Goal: Transaction & Acquisition: Purchase product/service

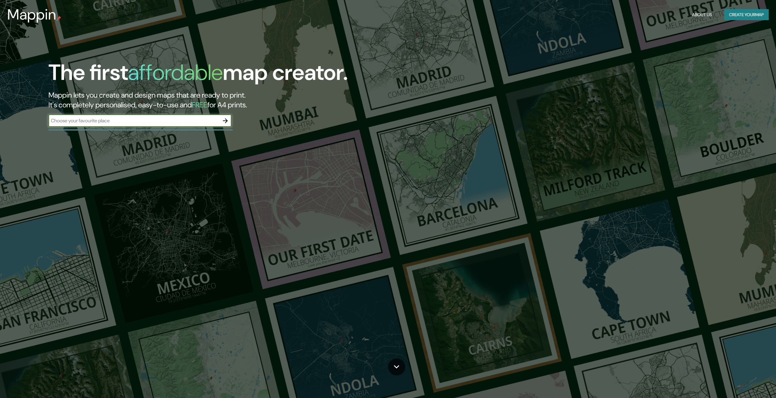
click at [228, 119] on icon "button" at bounding box center [225, 120] width 7 height 7
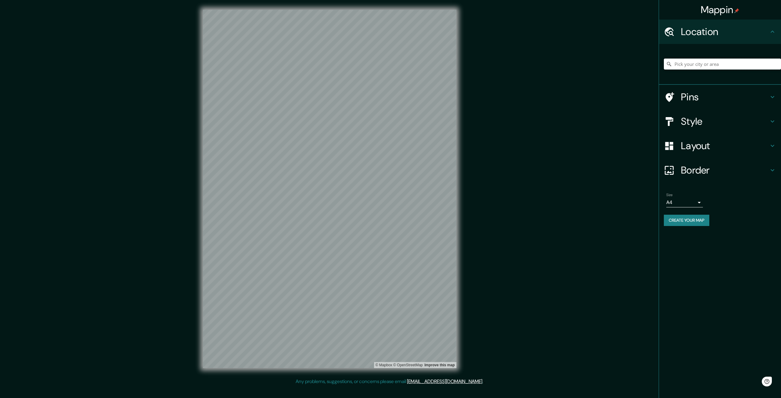
click at [763, 62] on input "Pick your city or area" at bounding box center [722, 64] width 117 height 11
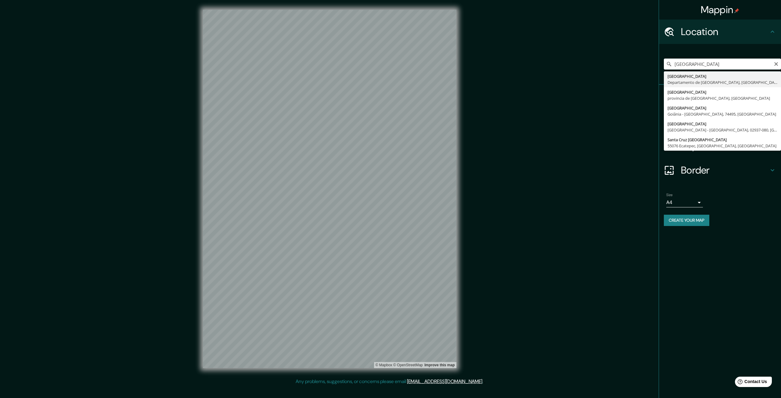
type input "[GEOGRAPHIC_DATA][PERSON_NAME], [GEOGRAPHIC_DATA][PERSON_NAME], [GEOGRAPHIC_DAT…"
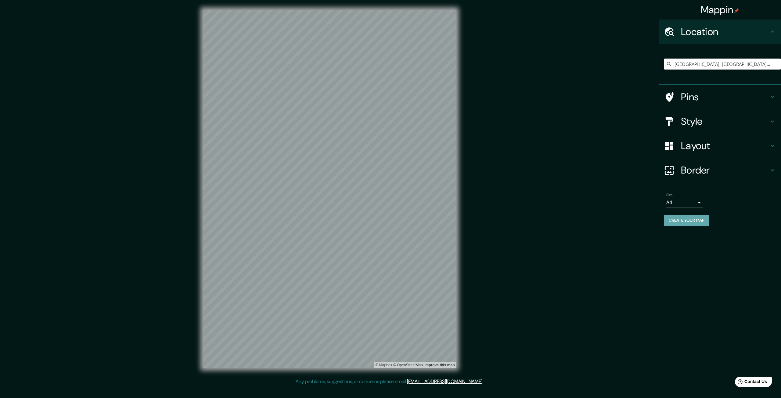
click at [683, 223] on button "Create your map" at bounding box center [686, 220] width 45 height 11
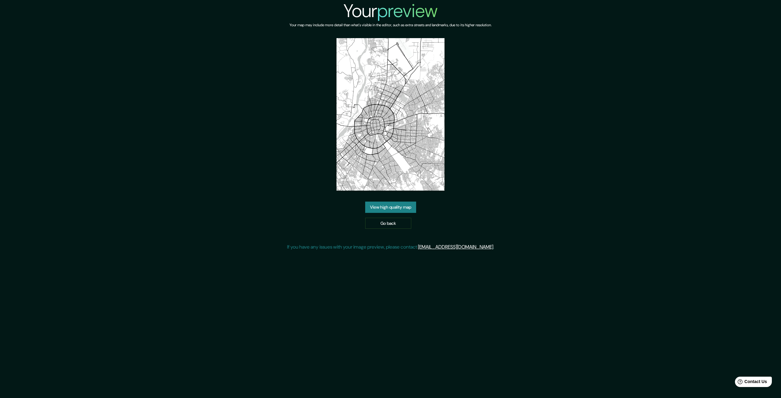
click at [403, 208] on link "View high quality map" at bounding box center [390, 207] width 51 height 11
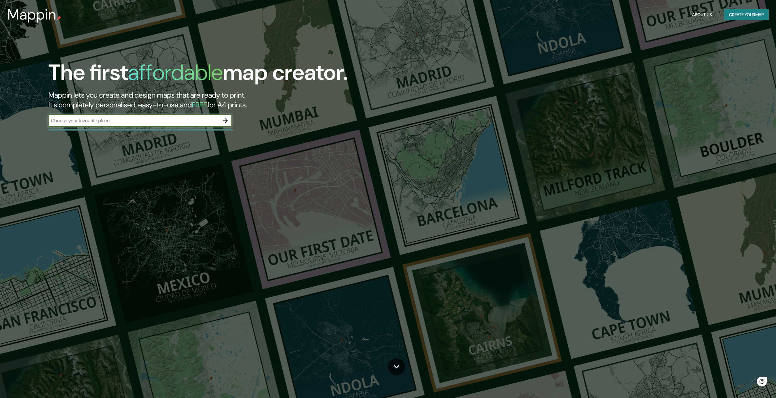
click at [218, 121] on input "text" at bounding box center [134, 120] width 171 height 7
click at [223, 120] on icon "button" at bounding box center [225, 120] width 7 height 7
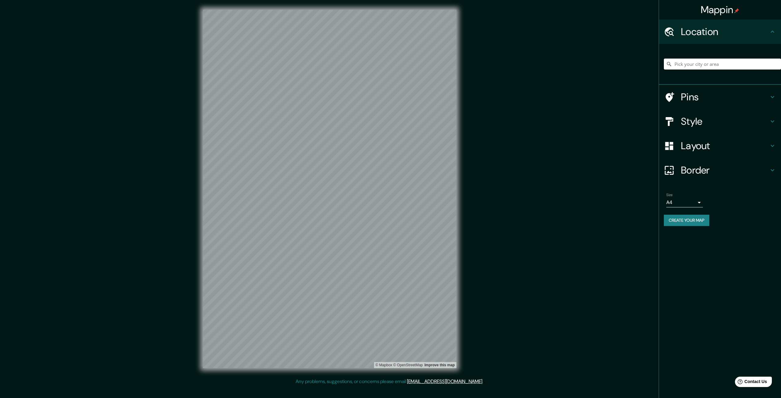
click at [684, 64] on input "Pick your city or area" at bounding box center [722, 64] width 117 height 11
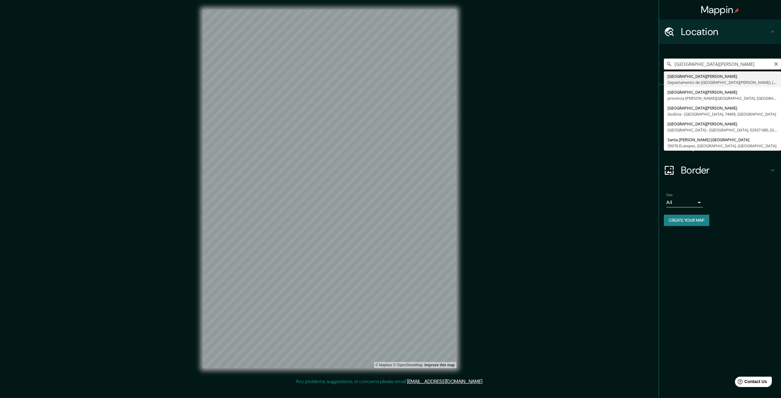
type input "[GEOGRAPHIC_DATA][PERSON_NAME], [GEOGRAPHIC_DATA][PERSON_NAME], [GEOGRAPHIC_DAT…"
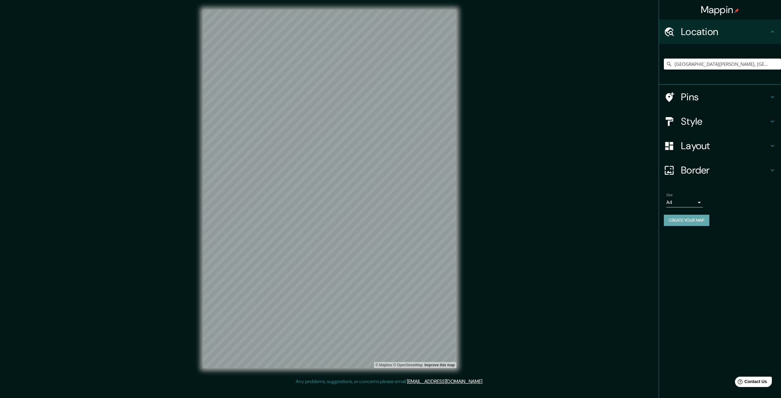
click at [692, 222] on button "Create your map" at bounding box center [686, 220] width 45 height 11
click at [716, 67] on input "[GEOGRAPHIC_DATA][PERSON_NAME], [GEOGRAPHIC_DATA][PERSON_NAME], [GEOGRAPHIC_DAT…" at bounding box center [722, 64] width 117 height 11
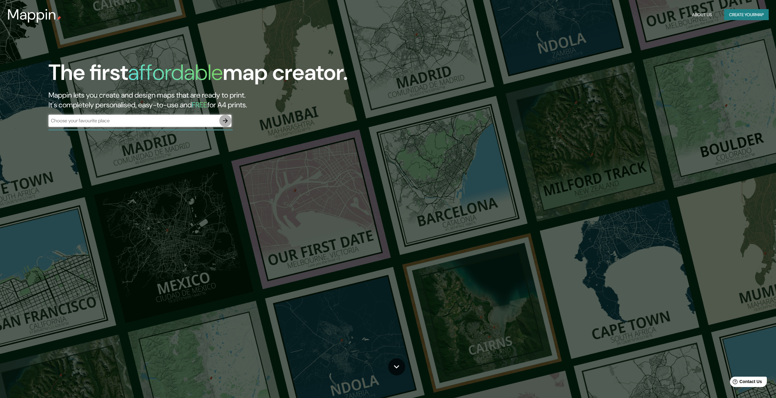
click at [225, 121] on icon "button" at bounding box center [225, 120] width 7 height 7
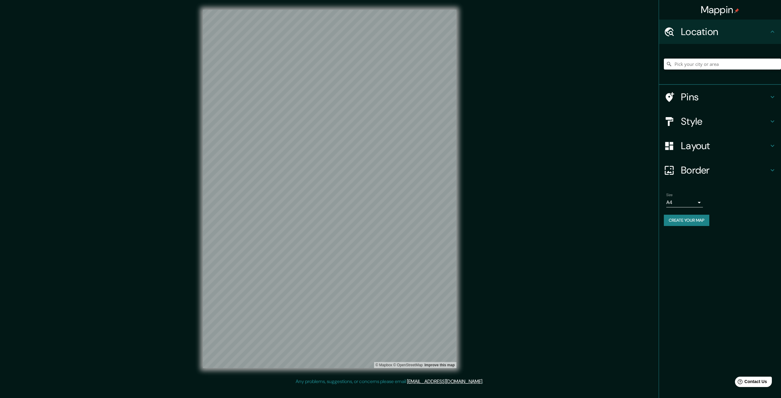
click at [687, 63] on input "Pick your city or area" at bounding box center [722, 64] width 117 height 11
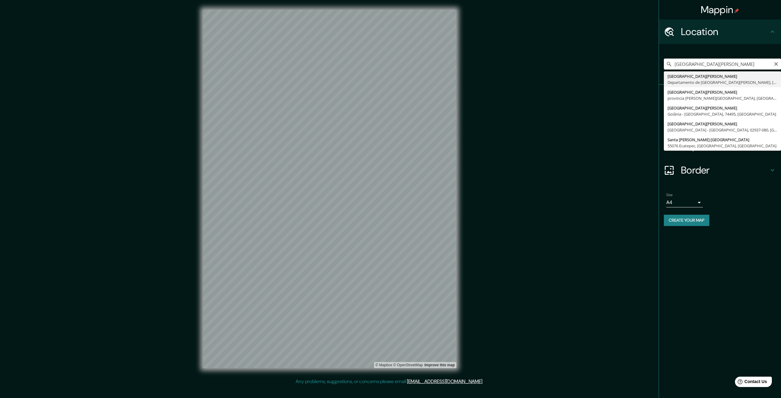
type input "[GEOGRAPHIC_DATA][PERSON_NAME], [GEOGRAPHIC_DATA][PERSON_NAME], [GEOGRAPHIC_DAT…"
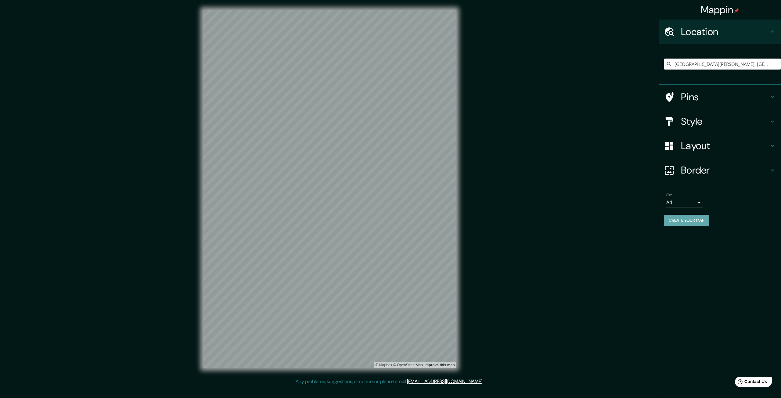
click at [677, 220] on button "Create your map" at bounding box center [686, 220] width 45 height 11
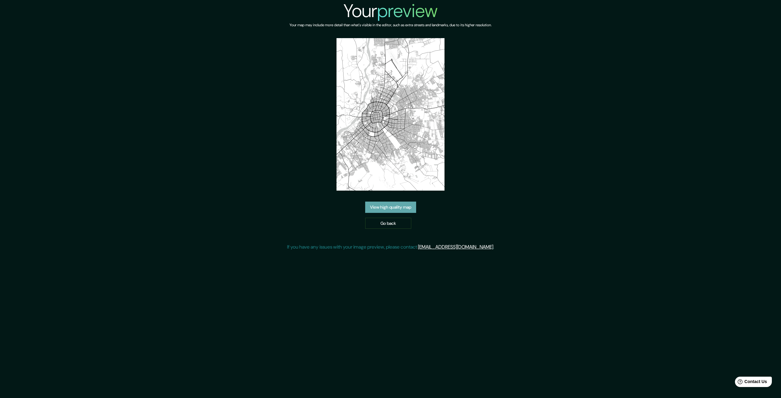
click at [406, 205] on link "View high quality map" at bounding box center [390, 207] width 51 height 11
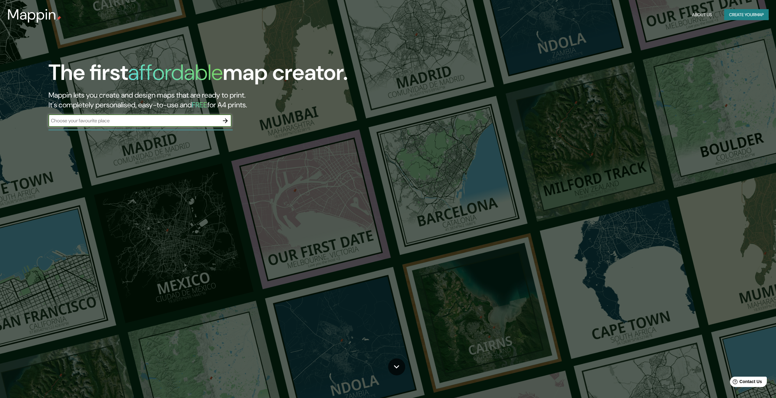
click at [229, 123] on icon "button" at bounding box center [225, 120] width 7 height 7
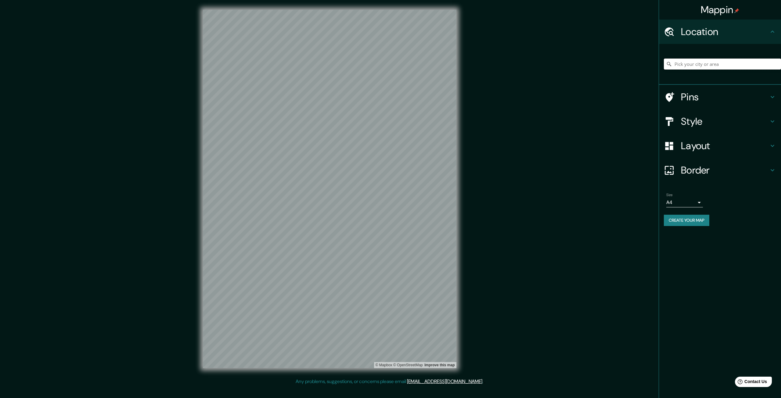
click at [754, 67] on input "Pick your city or area" at bounding box center [722, 64] width 117 height 11
type input "Santa Cruz de la Sierra, Departamento de Santa Cruz, Bolivia"
click at [692, 216] on button "Create your map" at bounding box center [686, 220] width 45 height 11
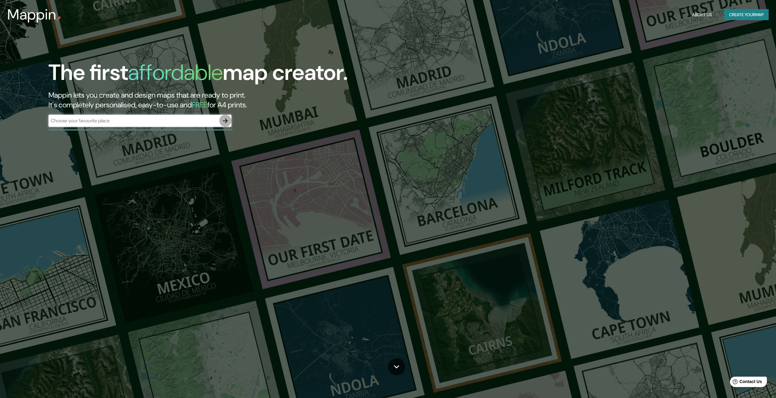
click at [228, 120] on icon "button" at bounding box center [225, 120] width 7 height 7
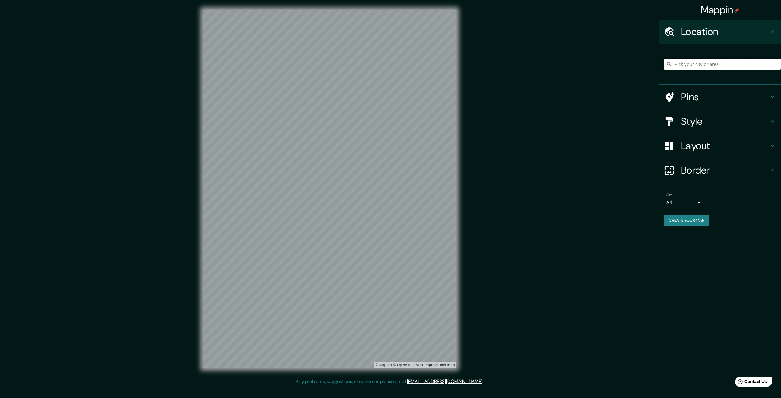
click at [682, 62] on input "Pick your city or area" at bounding box center [722, 64] width 117 height 11
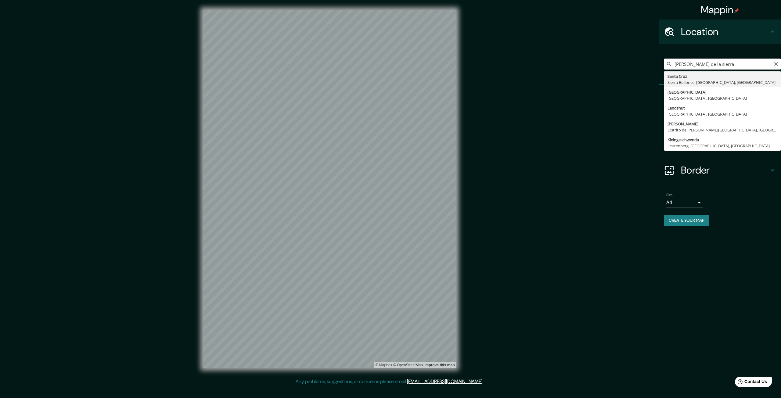
drag, startPoint x: 687, startPoint y: 63, endPoint x: 629, endPoint y: 58, distance: 58.2
click at [629, 58] on div "Mappin Location sanat cruz de la sierra Santa Cruz Sierra Bullones, Bohol, Fili…" at bounding box center [390, 194] width 781 height 388
type input "Santa Cruz de la Sierra, Departamento de Santa Cruz, Bolivia"
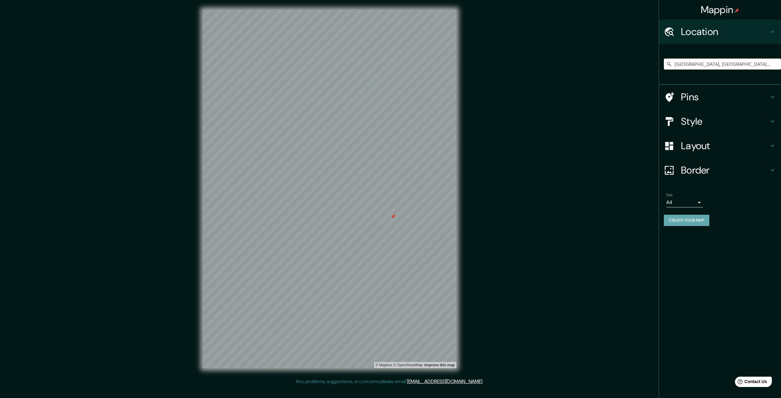
click at [689, 221] on button "Create your map" at bounding box center [686, 220] width 45 height 11
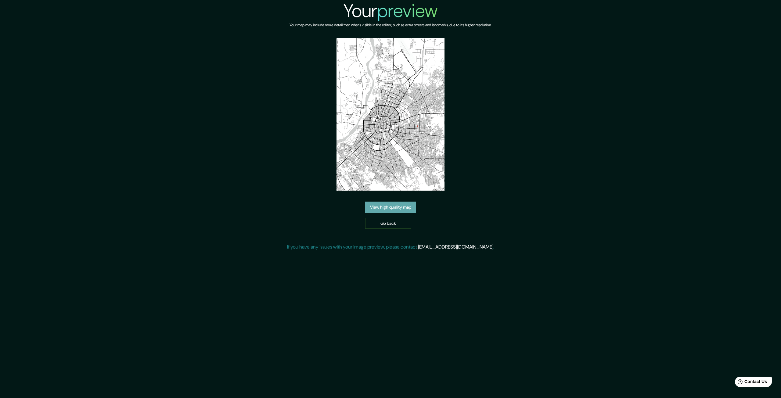
click at [394, 203] on link "View high quality map" at bounding box center [390, 207] width 51 height 11
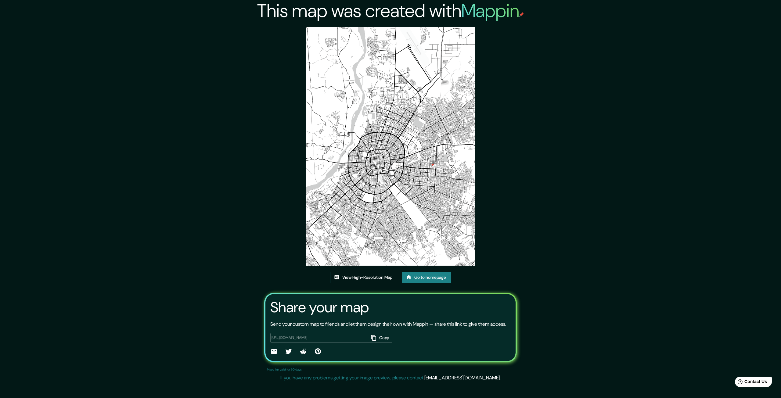
click at [433, 164] on img at bounding box center [390, 146] width 169 height 239
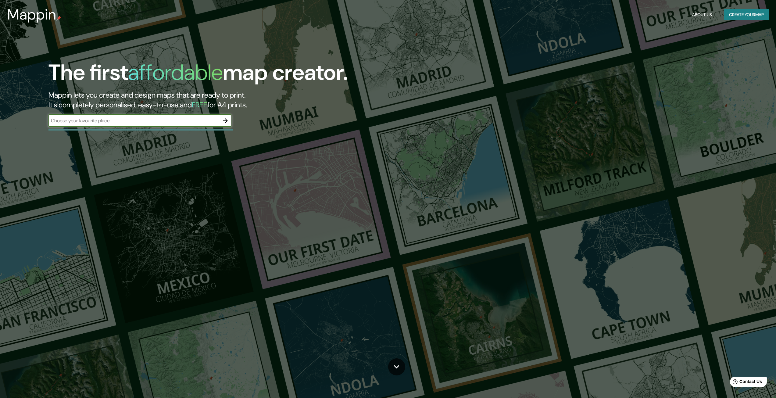
click at [127, 118] on input "text" at bounding box center [134, 120] width 171 height 7
type input "santa cruz de la sierra"
click at [231, 119] on button "button" at bounding box center [225, 121] width 12 height 12
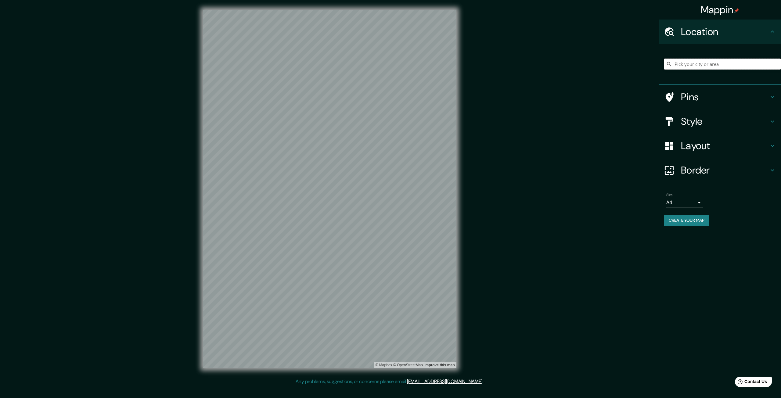
click at [701, 66] on input "Pick your city or area" at bounding box center [722, 64] width 117 height 11
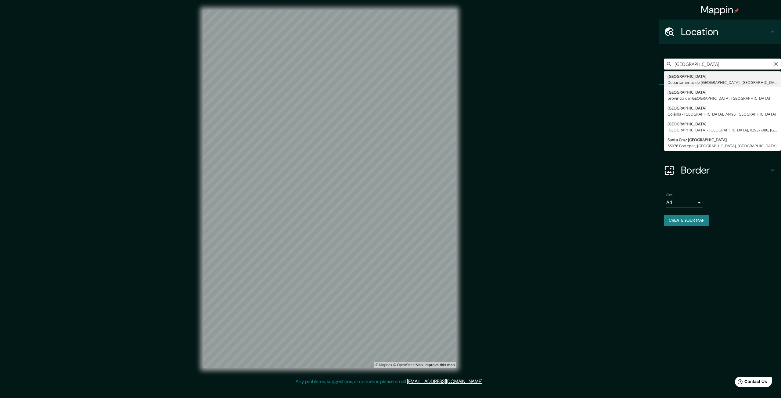
type input "Santa Cruz de la Sierra, Departamento de Santa Cruz, Bolivia"
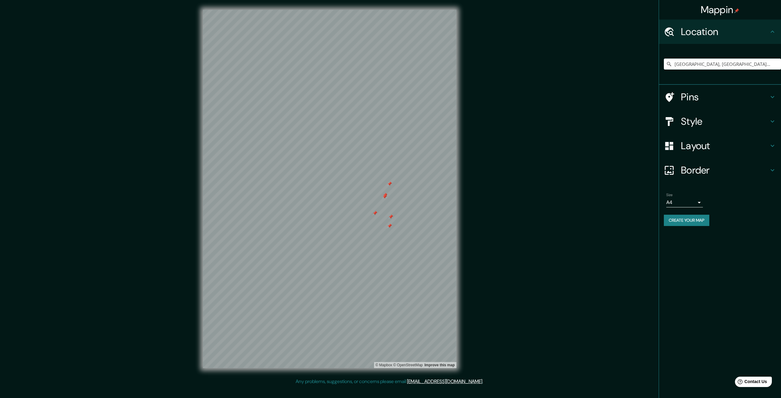
drag, startPoint x: 384, startPoint y: 191, endPoint x: 384, endPoint y: 195, distance: 4.6
click at [384, 195] on div at bounding box center [384, 196] width 5 height 5
click at [384, 195] on div at bounding box center [385, 195] width 5 height 5
click at [375, 213] on div at bounding box center [374, 213] width 5 height 5
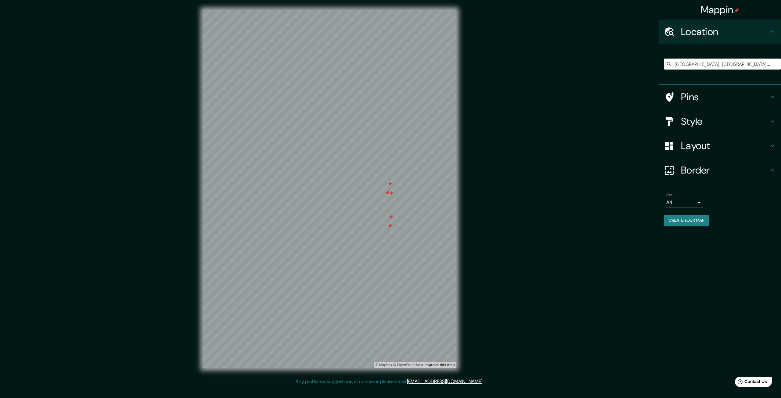
click at [391, 185] on div at bounding box center [389, 183] width 5 height 5
click at [387, 192] on div at bounding box center [387, 192] width 5 height 5
click at [391, 193] on div at bounding box center [390, 193] width 5 height 5
click at [391, 219] on div at bounding box center [390, 216] width 5 height 5
click at [393, 218] on div at bounding box center [394, 217] width 5 height 5
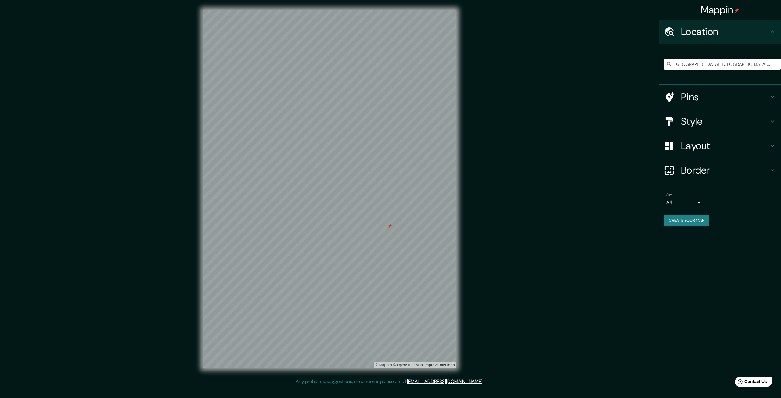
click at [389, 225] on div at bounding box center [389, 226] width 5 height 5
click at [674, 223] on button "Create your map" at bounding box center [686, 220] width 45 height 11
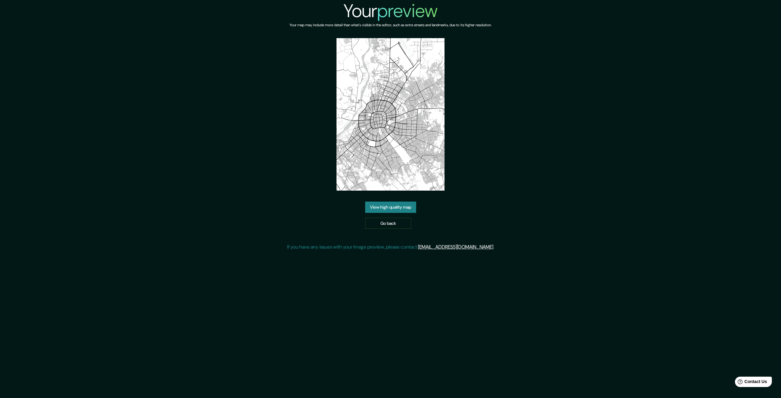
click at [396, 203] on link "View high quality map" at bounding box center [390, 207] width 51 height 11
